Goal: Transaction & Acquisition: Obtain resource

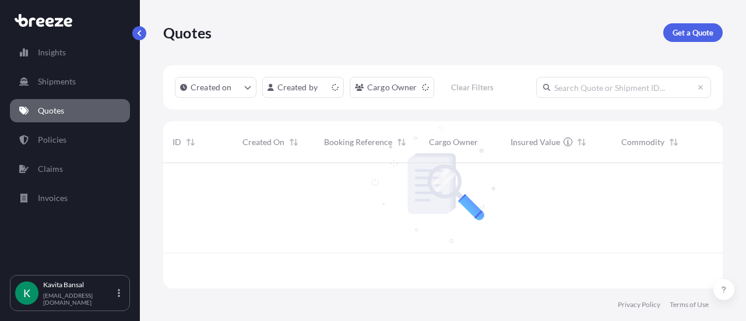
scroll to position [123, 550]
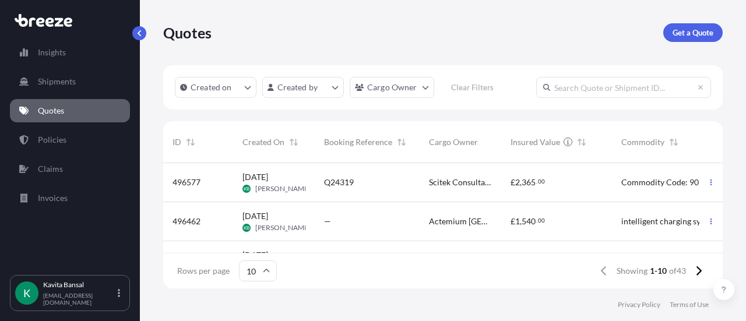
click at [367, 31] on p "Get a Quote" at bounding box center [693, 33] width 41 height 12
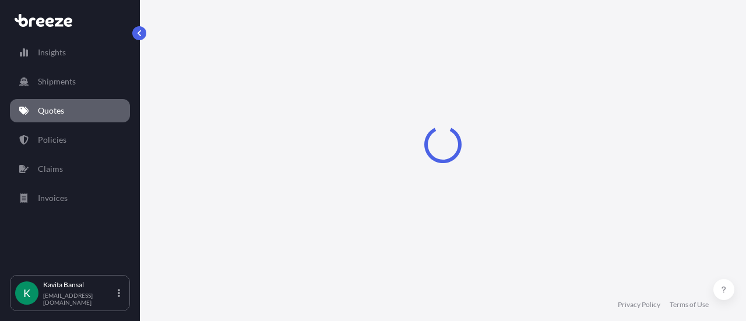
select select "Sea"
select select "1"
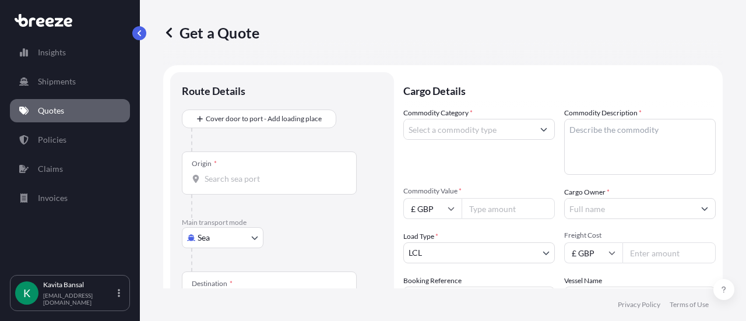
scroll to position [19, 0]
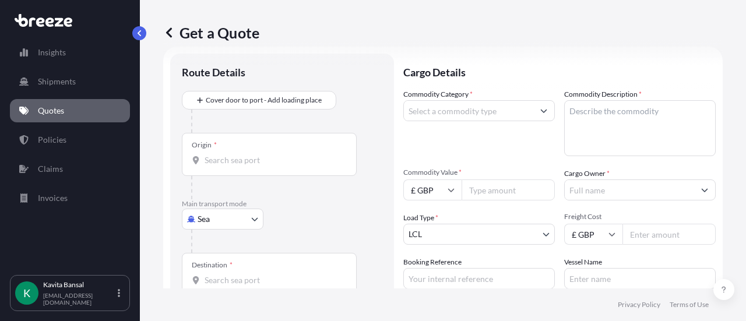
click at [216, 128] on body "Insights Shipments Quotes Policies Claims Invoices K [PERSON_NAME] [EMAIL_ADDRE…" at bounding box center [373, 160] width 746 height 321
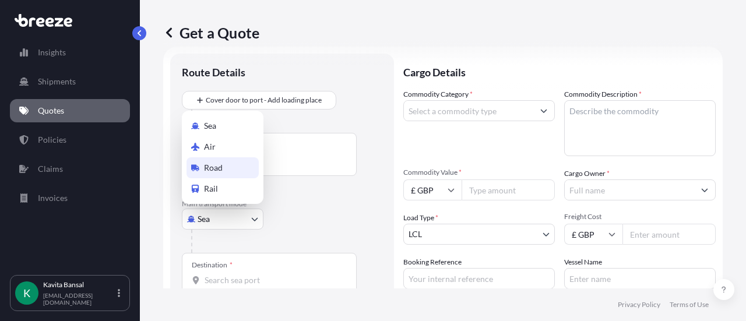
click at [219, 128] on div "Road" at bounding box center [223, 167] width 72 height 21
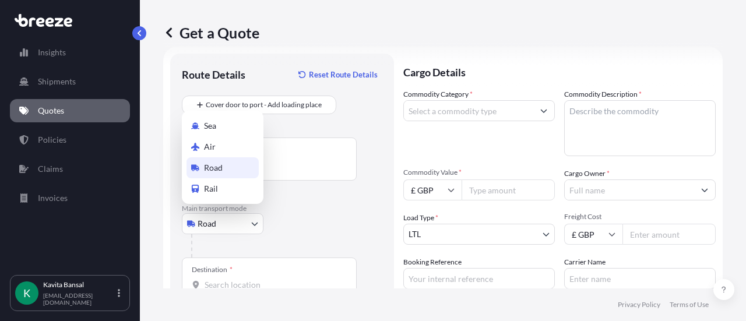
select select "Road"
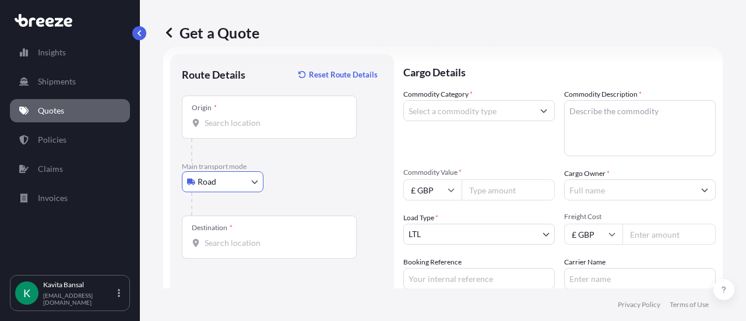
click at [230, 128] on div "Origin *" at bounding box center [269, 117] width 175 height 43
click at [230, 128] on input "Origin *" at bounding box center [274, 123] width 138 height 12
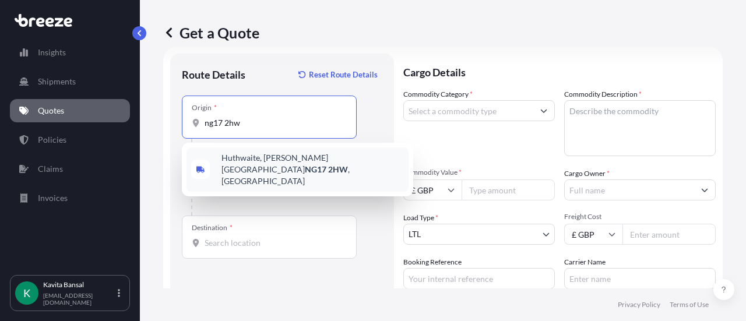
click at [273, 128] on span "Huthwaite, [PERSON_NAME]-in-Ashfield NG17 2HW , [GEOGRAPHIC_DATA]" at bounding box center [312, 169] width 182 height 35
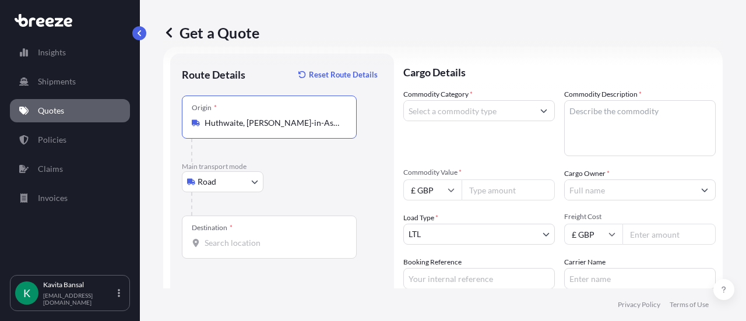
type input "Huthwaite, [PERSON_NAME]-in-Ashfield NG17 2HW, [GEOGRAPHIC_DATA]"
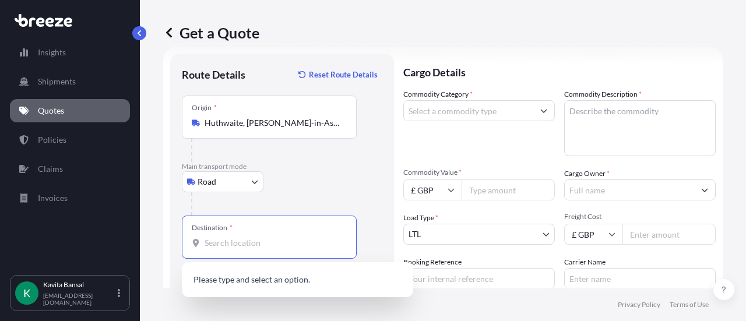
click at [244, 128] on input "Destination *" at bounding box center [274, 243] width 138 height 12
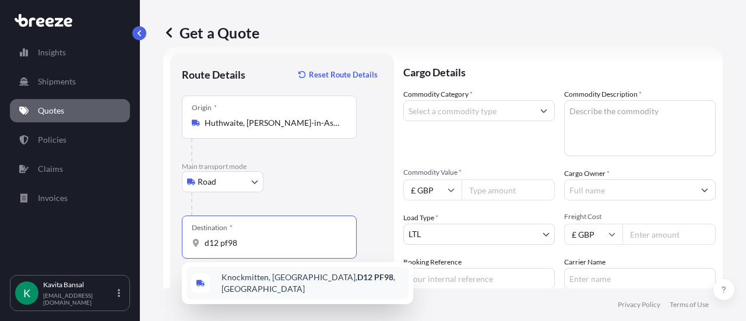
click at [267, 128] on span "Knockmitten, [GEOGRAPHIC_DATA], [GEOGRAPHIC_DATA] , [GEOGRAPHIC_DATA]" at bounding box center [312, 283] width 182 height 23
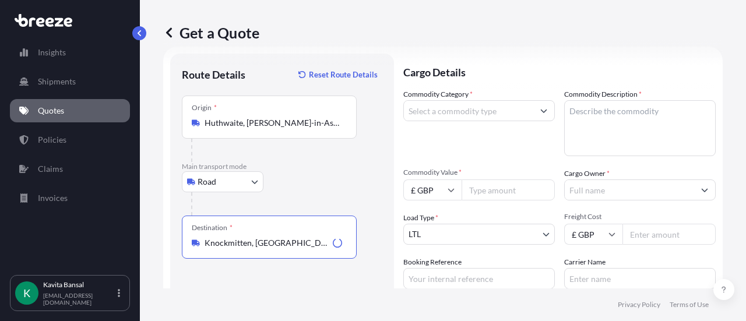
type input "Knockmitten, [GEOGRAPHIC_DATA], [GEOGRAPHIC_DATA], [GEOGRAPHIC_DATA]"
click at [367, 111] on input "Commodity Category *" at bounding box center [468, 110] width 129 height 21
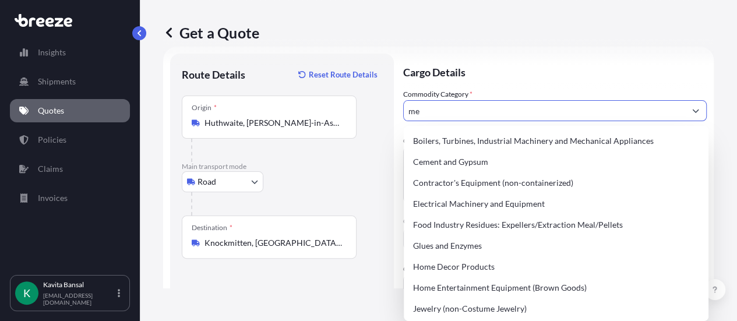
type input "m"
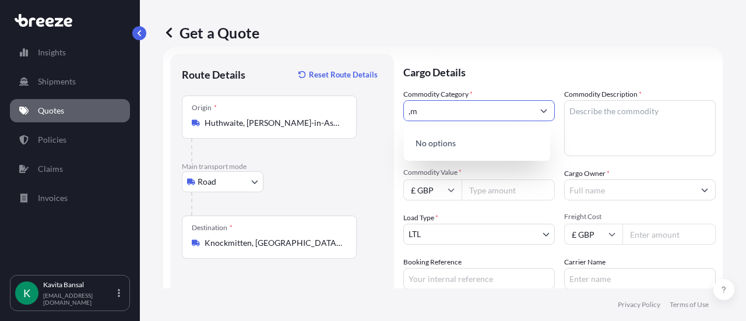
type input ","
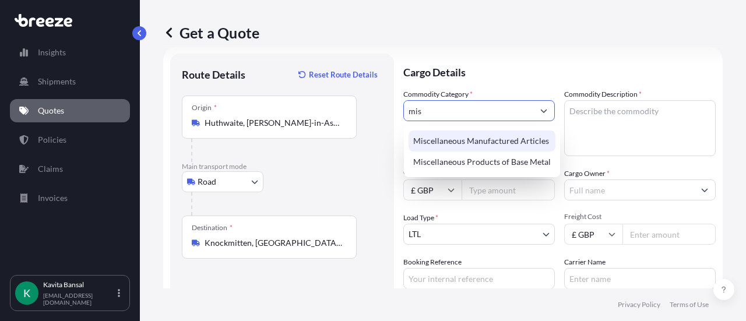
click at [367, 128] on div "Miscellaneous Manufactured Articles" at bounding box center [482, 141] width 147 height 21
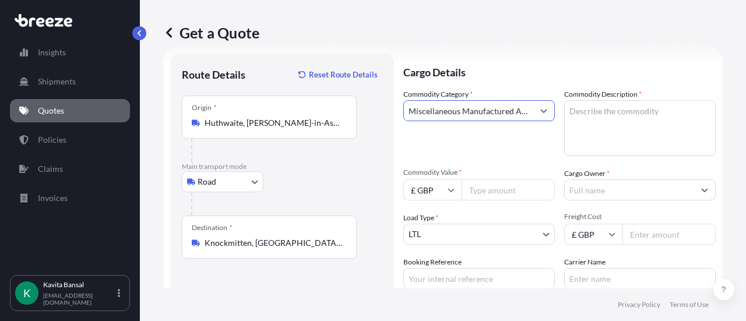
type input "Miscellaneous Manufactured Articles"
click at [367, 113] on textarea "Commodity Description *" at bounding box center [640, 128] width 152 height 56
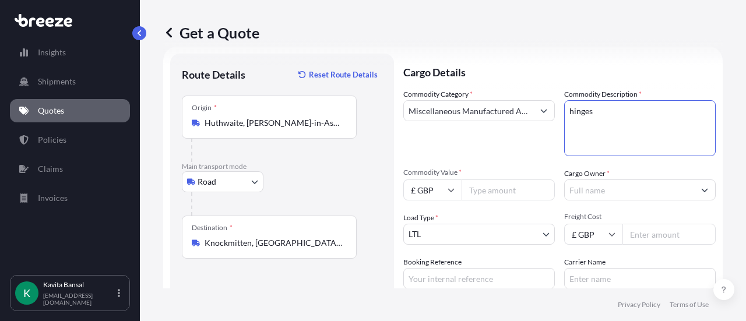
type textarea "hinges"
click at [367, 128] on input "£ GBP" at bounding box center [432, 190] width 58 height 21
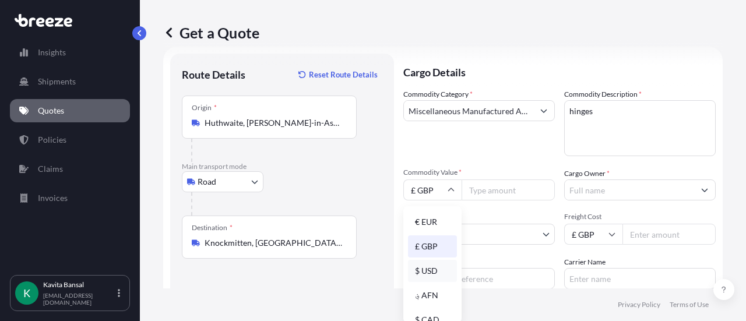
click at [367, 128] on div "$ USD" at bounding box center [432, 271] width 49 height 22
type input "$ USD"
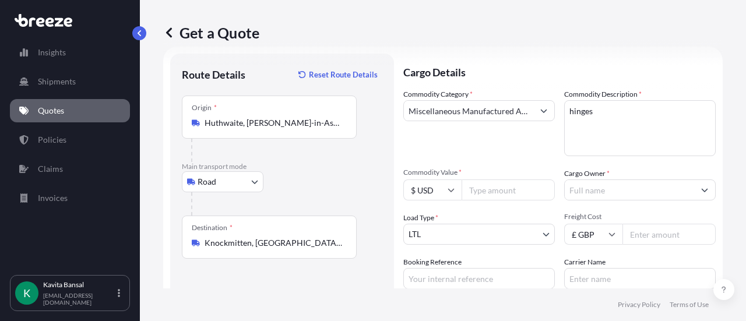
click at [367, 128] on input "Commodity Value *" at bounding box center [508, 190] width 93 height 21
type input "3300"
click at [367, 128] on input "Freight Cost" at bounding box center [668, 234] width 93 height 21
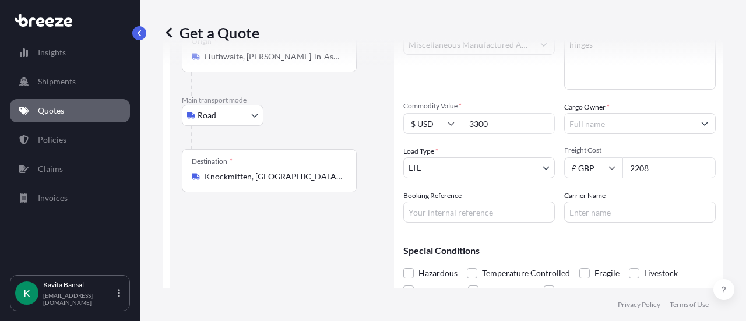
scroll to position [126, 0]
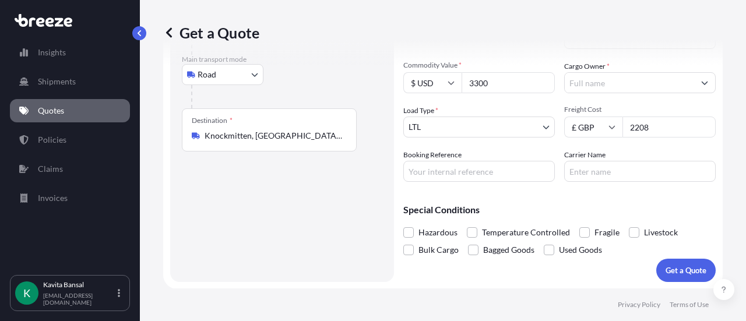
type input "2208"
click at [367, 128] on div "Cargo Details Commodity Category * Miscellaneous Manufactured Articles Commodit…" at bounding box center [559, 114] width 312 height 336
click at [367, 128] on input "Booking Reference" at bounding box center [479, 171] width 152 height 21
click at [367, 128] on input "Q24" at bounding box center [479, 171] width 152 height 21
type input "Q24318"
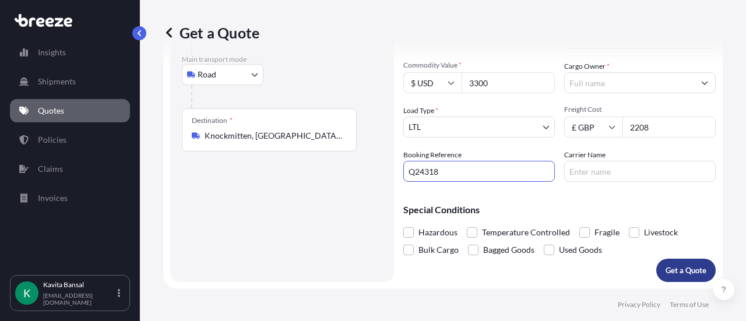
click at [367, 128] on p "Get a Quote" at bounding box center [686, 271] width 41 height 12
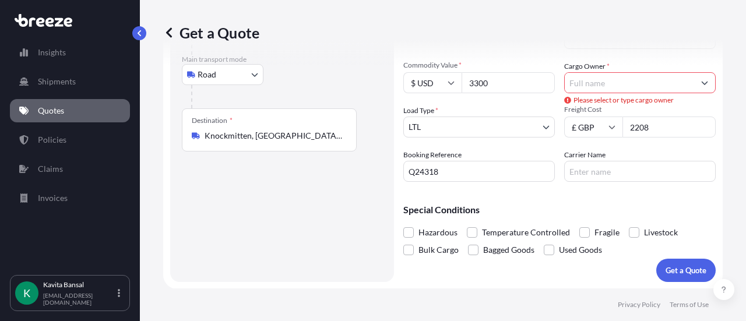
click at [367, 85] on input "Cargo Owner *" at bounding box center [629, 82] width 129 height 21
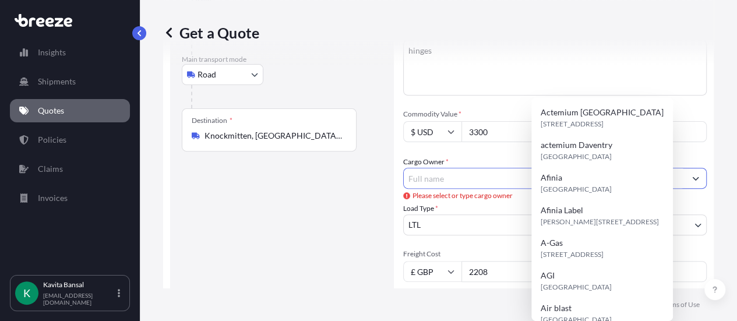
type input "R"
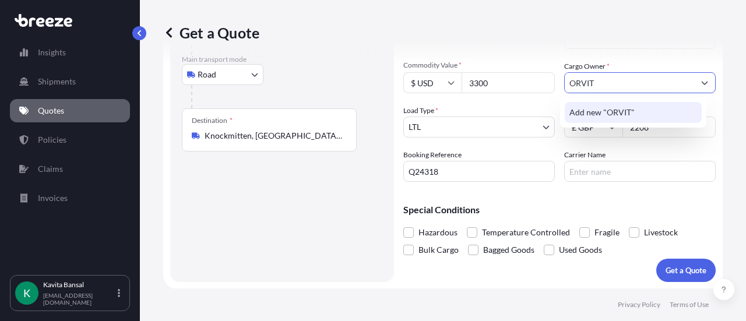
click at [367, 111] on span "Add new "ORVIT"" at bounding box center [601, 113] width 65 height 12
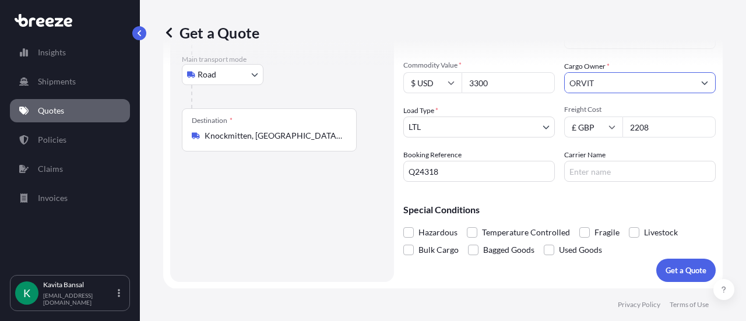
click at [367, 85] on input "ORVIT" at bounding box center [629, 82] width 129 height 21
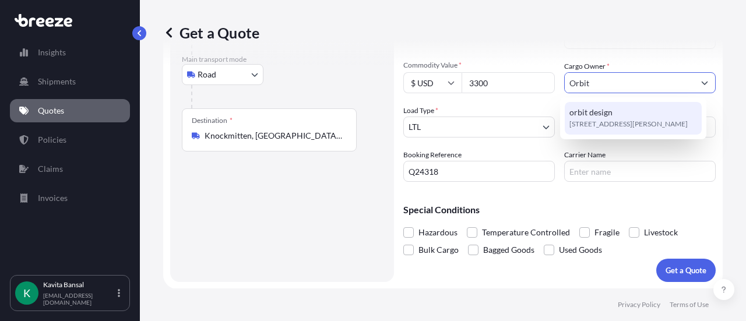
click at [367, 119] on span "[STREET_ADDRESS][PERSON_NAME]" at bounding box center [628, 124] width 118 height 12
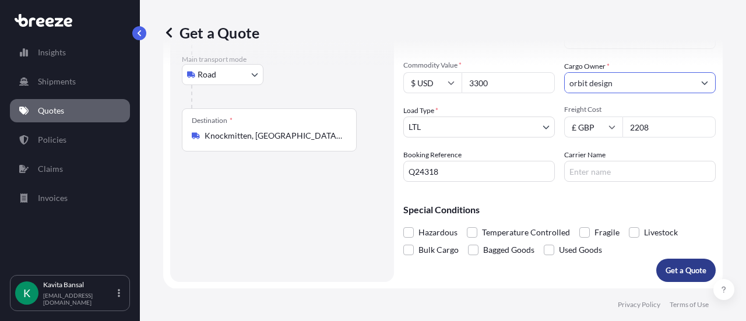
type input "orbit design"
click at [367, 128] on p "Get a Quote" at bounding box center [686, 271] width 41 height 12
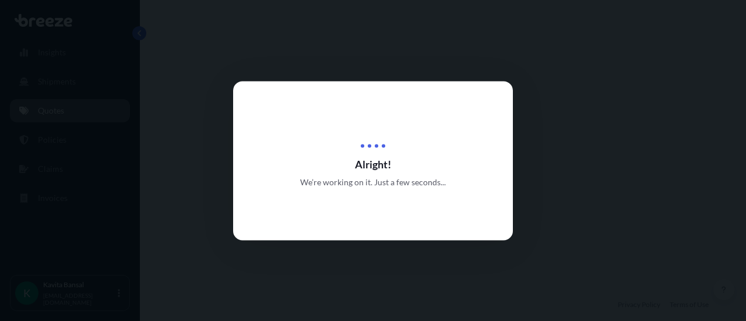
select select "Road"
select select "1"
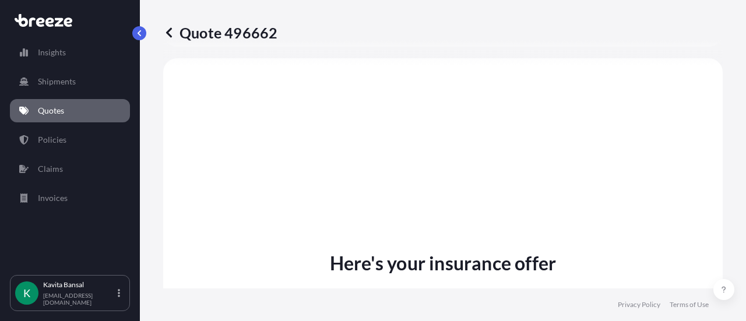
scroll to position [602, 0]
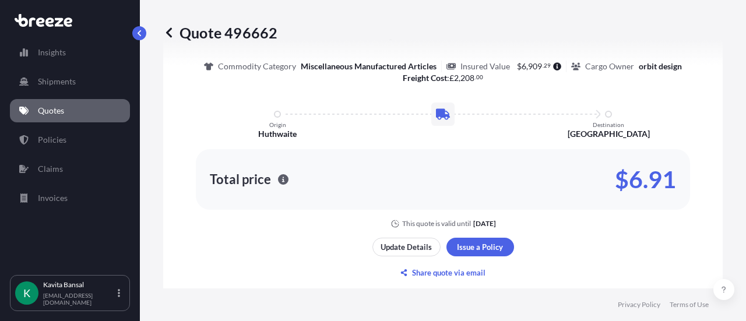
click at [96, 112] on link "Quotes" at bounding box center [70, 110] width 120 height 23
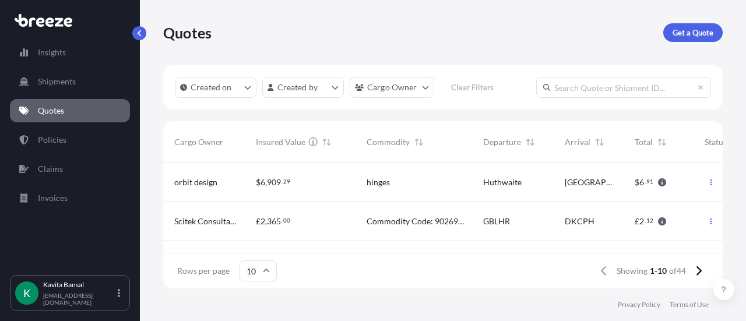
scroll to position [0, 341]
